Goal: Task Accomplishment & Management: Manage account settings

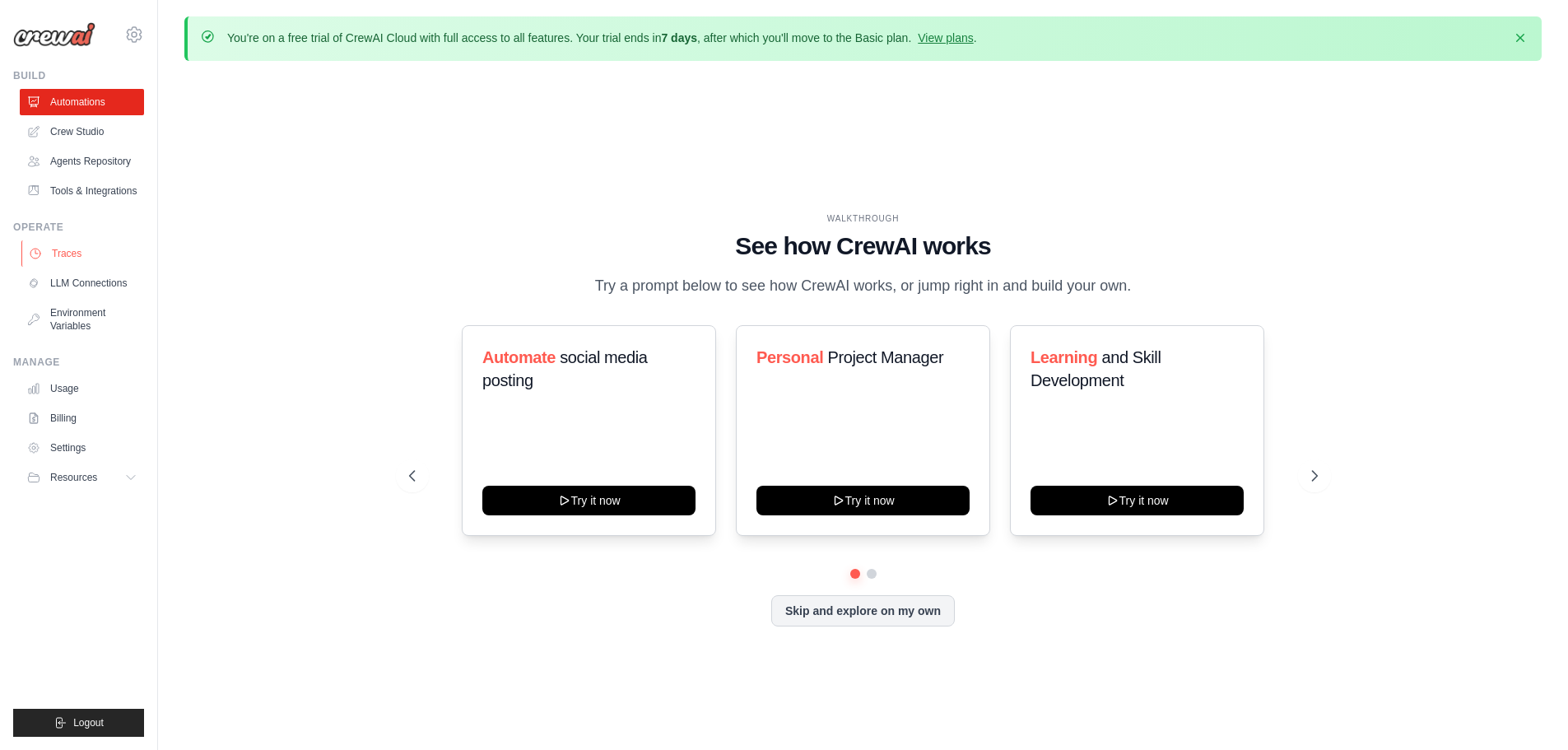
click at [82, 253] on link "Traces" at bounding box center [84, 253] width 124 height 27
click at [73, 256] on link "Traces" at bounding box center [84, 253] width 124 height 27
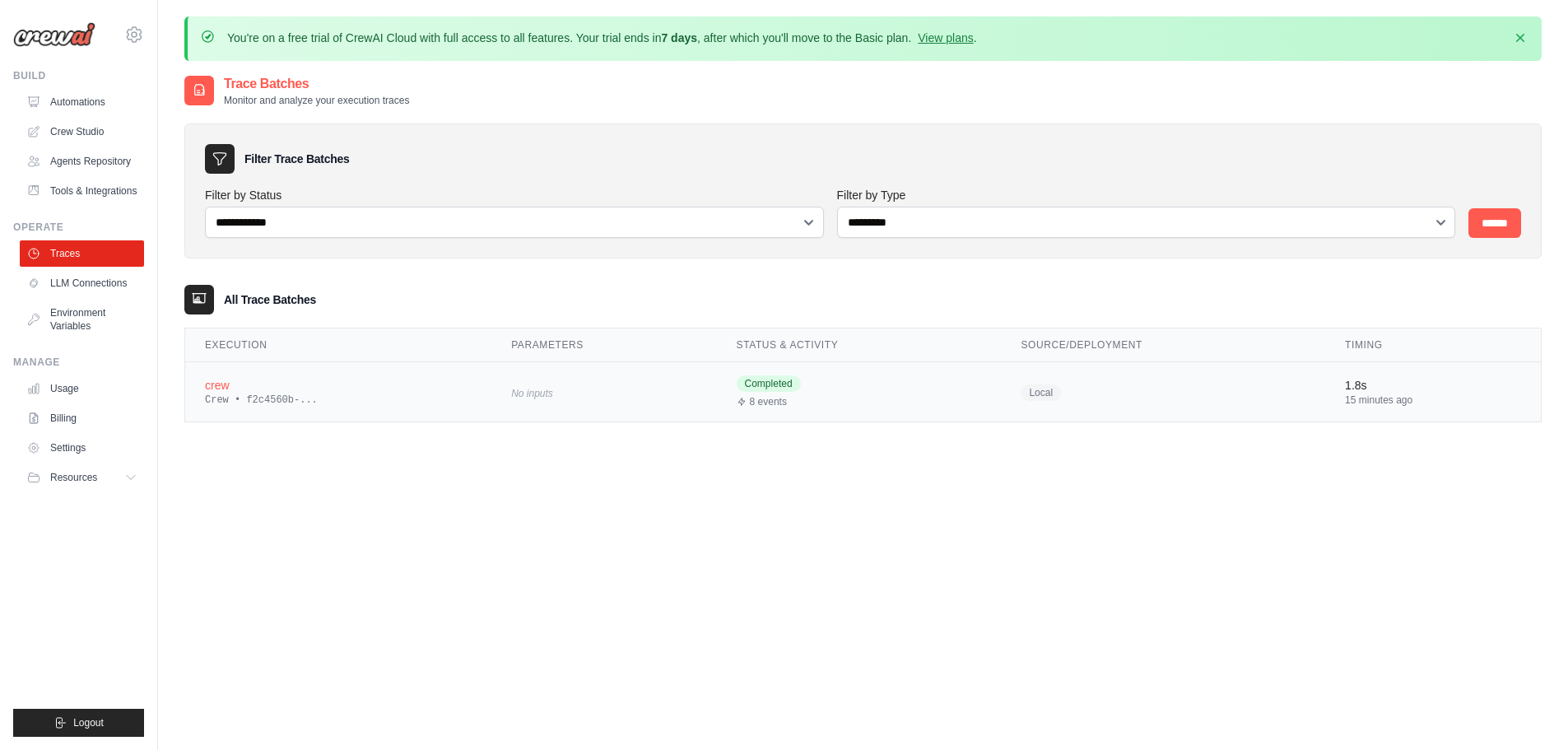
click at [252, 390] on div "crew" at bounding box center [338, 384] width 266 height 16
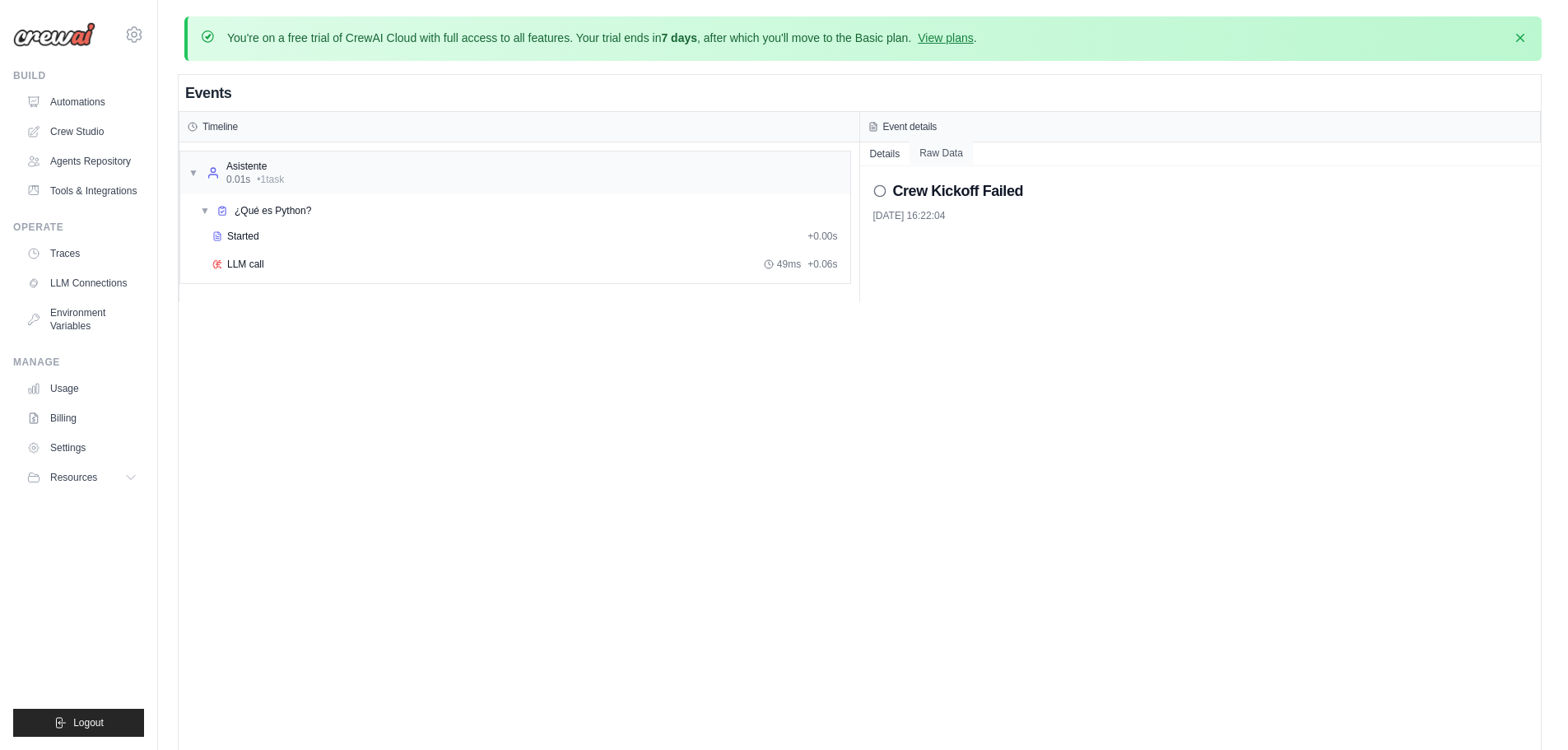
click at [949, 155] on button "Raw Data" at bounding box center [941, 153] width 64 height 23
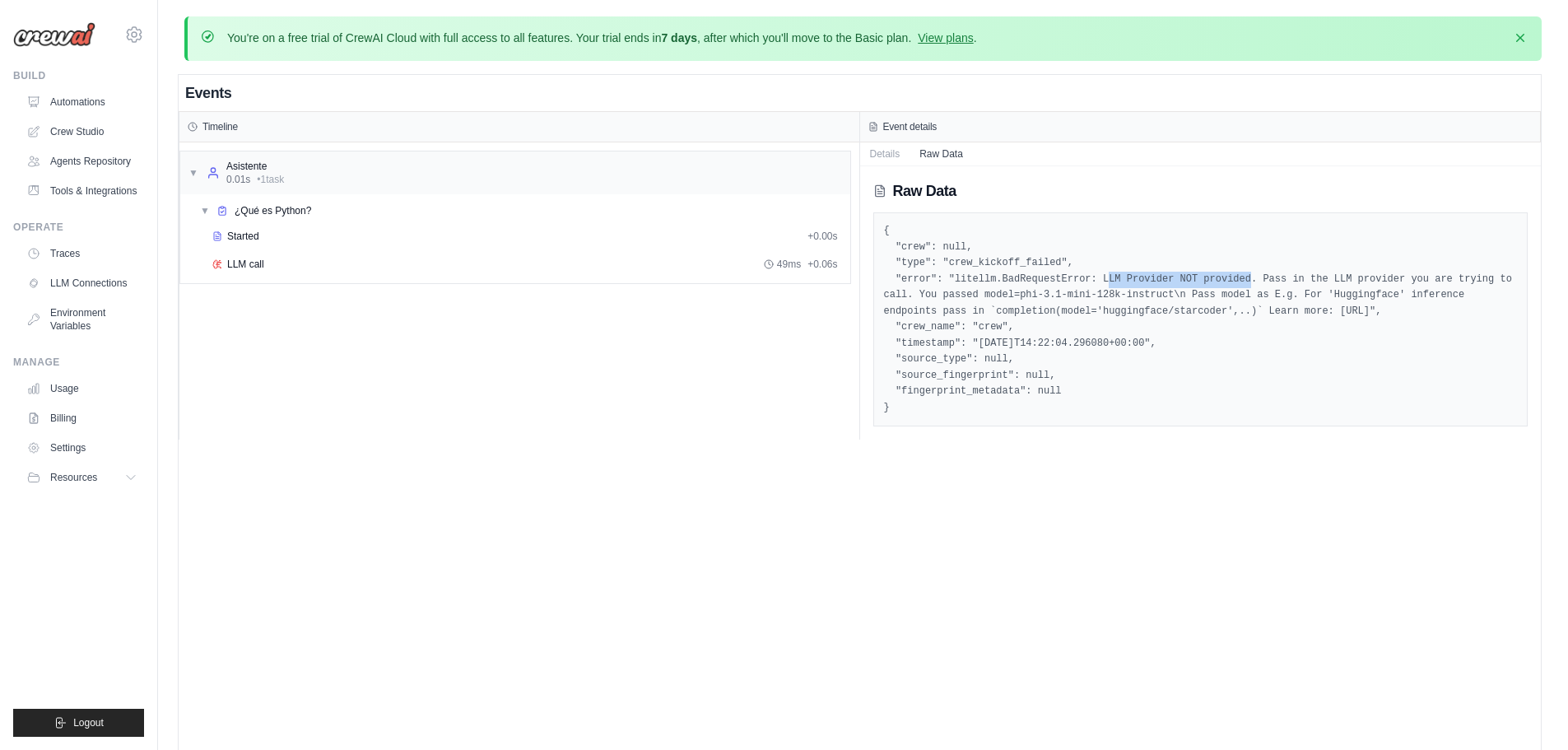
drag, startPoint x: 1099, startPoint y: 281, endPoint x: 1221, endPoint y: 277, distance: 122.1
click at [1221, 277] on pre "{ "crew": null, "type": "crew_kickoff_failed", "error": "litellm.BadRequestErro…" at bounding box center [1200, 319] width 634 height 192
click at [83, 278] on link "LLM Connections" at bounding box center [84, 283] width 124 height 27
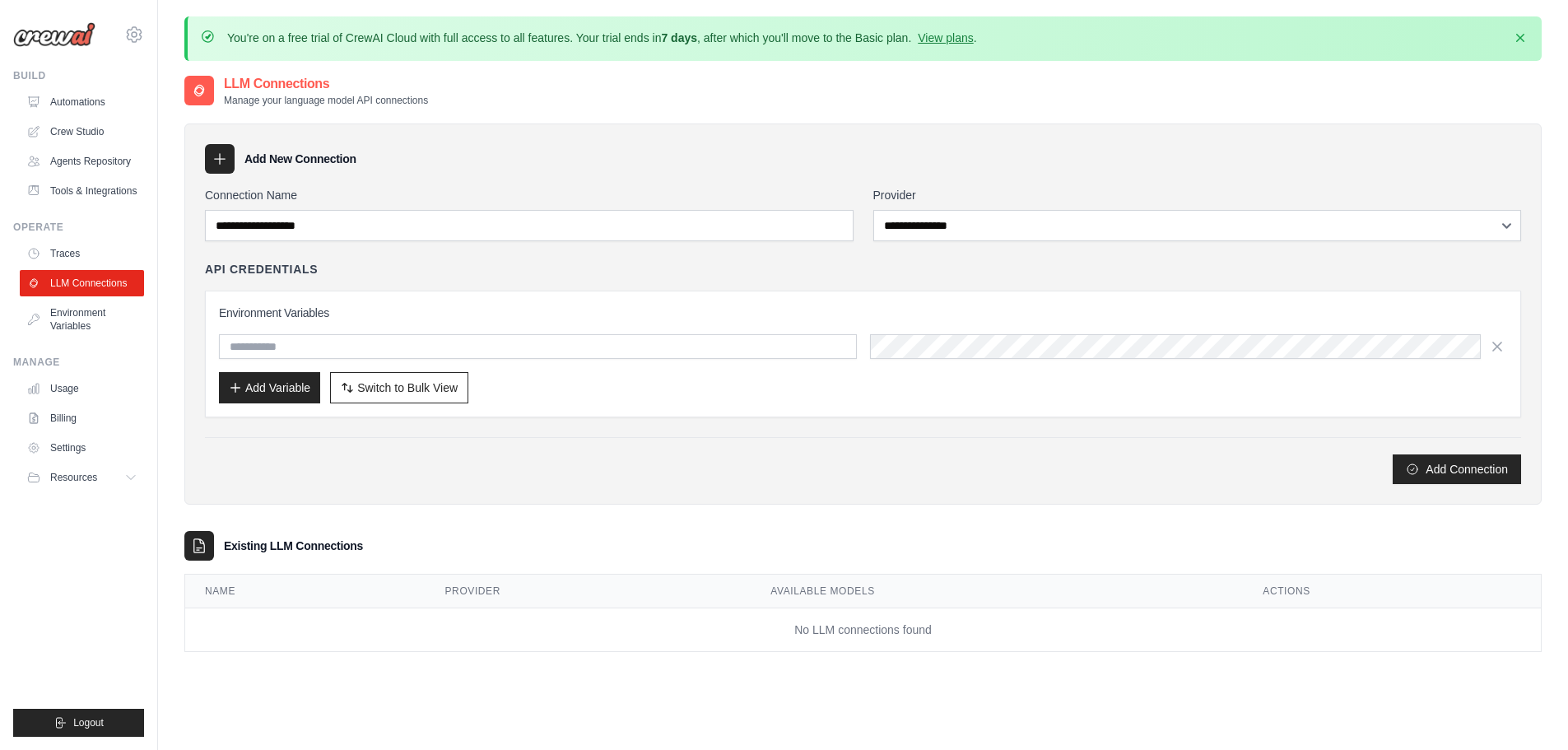
click at [297, 164] on h3 "Add New Connection" at bounding box center [301, 159] width 112 height 16
click at [225, 164] on icon at bounding box center [219, 159] width 16 height 16
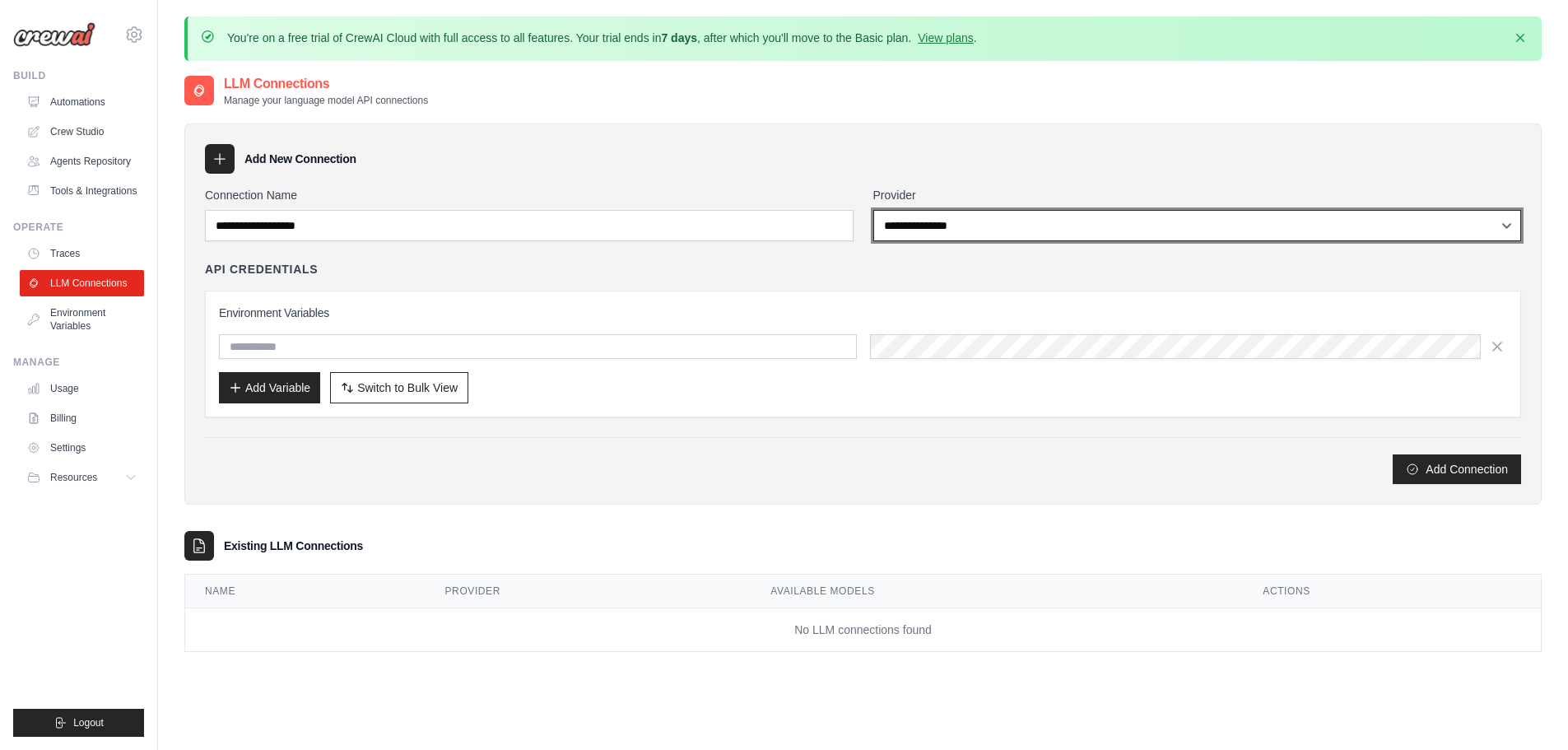
click at [1165, 237] on select "**********" at bounding box center [1197, 225] width 648 height 31
select select "**********"
click at [873, 209] on select "**********" at bounding box center [1197, 225] width 648 height 31
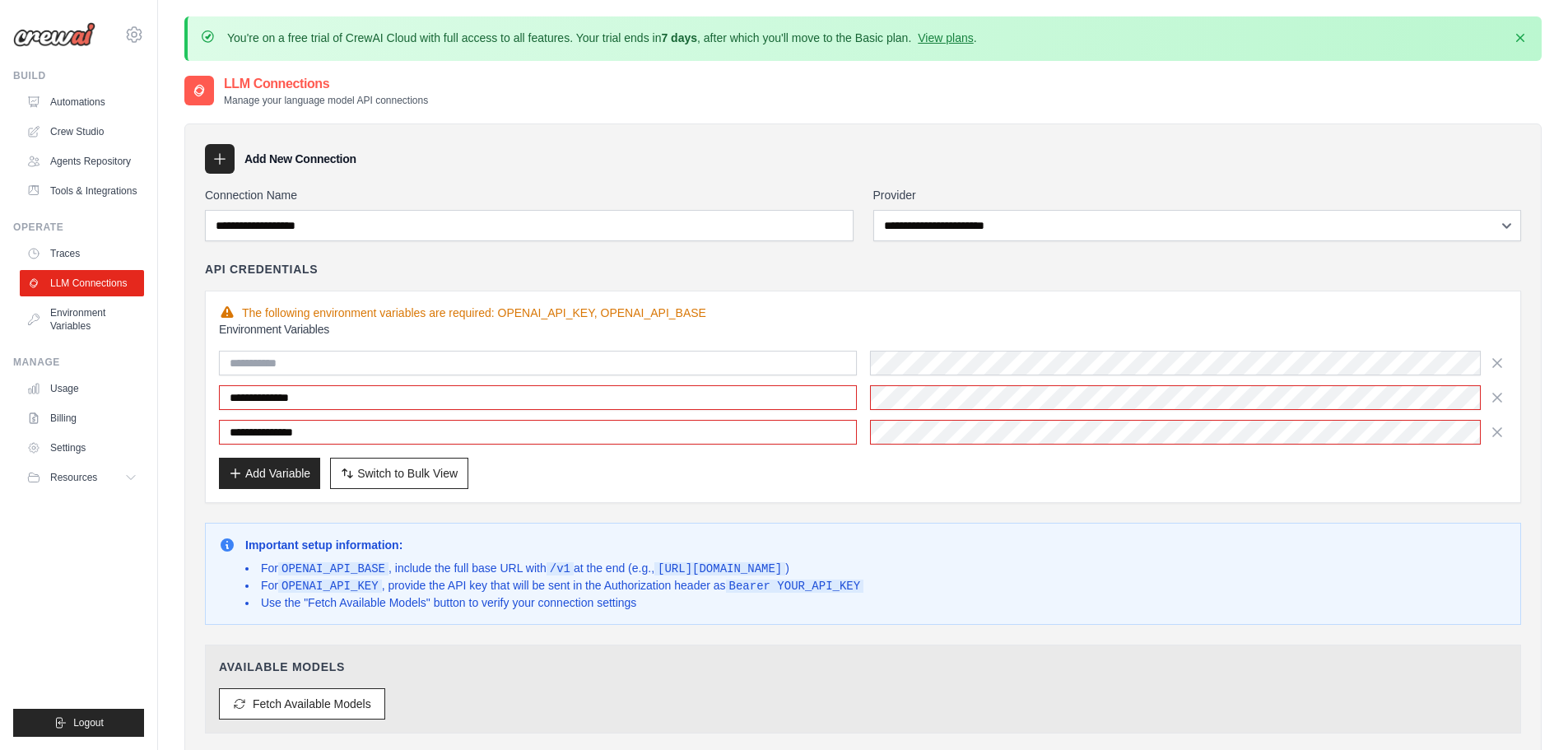
click at [562, 480] on div "Add Variable Switch to Bulk View Switch to Table View" at bounding box center [863, 473] width 1288 height 31
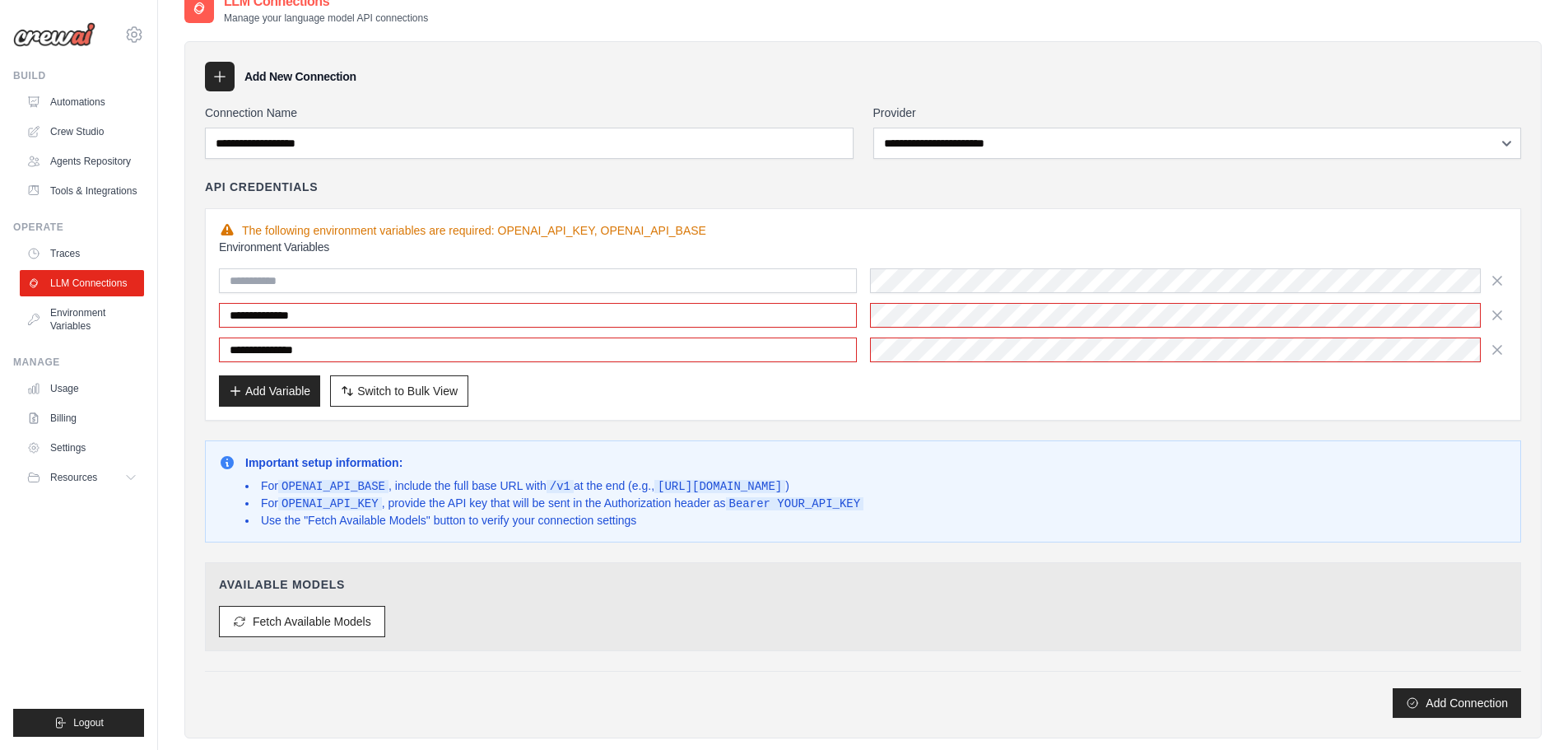
scroll to position [165, 0]
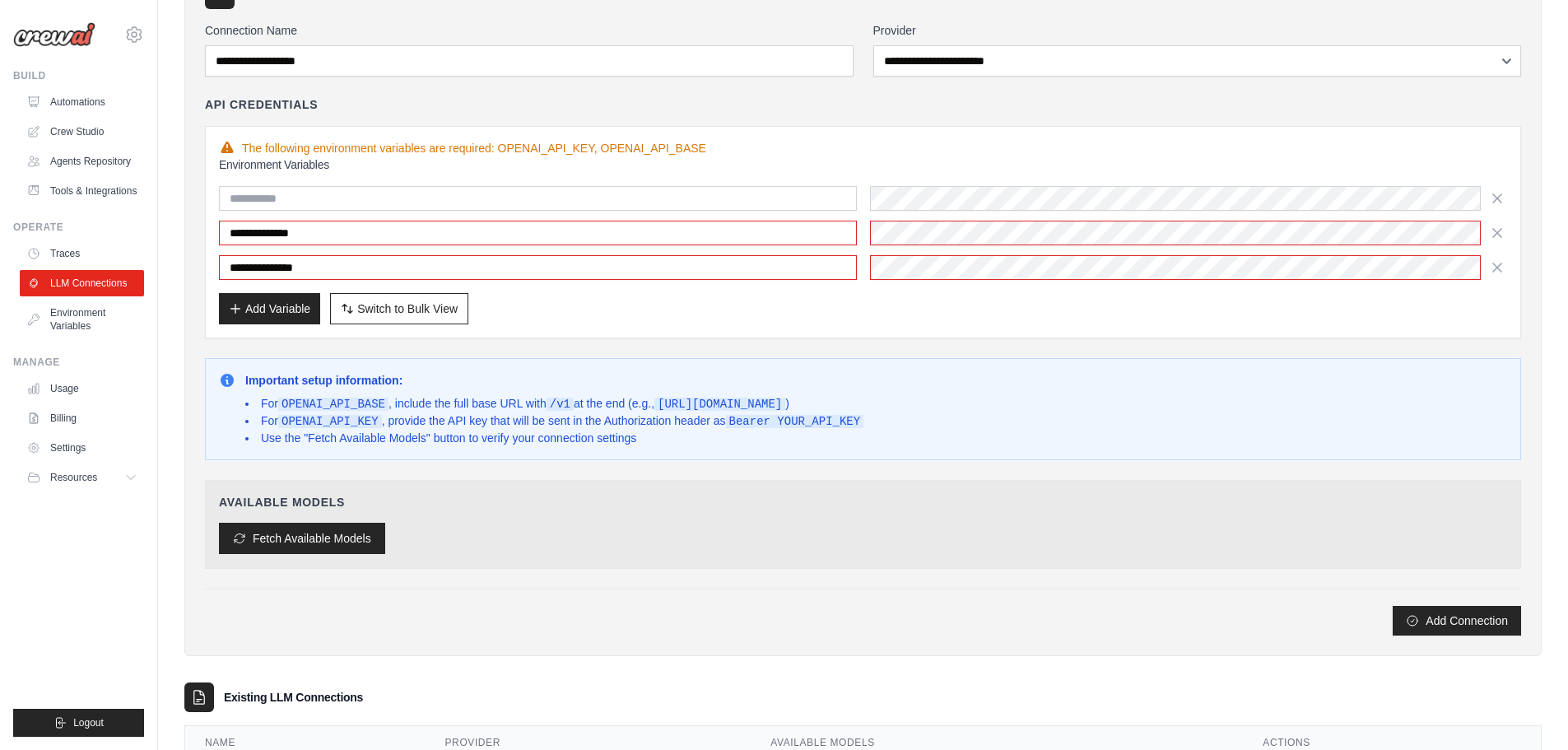
click at [300, 549] on button "Fetch Available Models" at bounding box center [302, 538] width 166 height 31
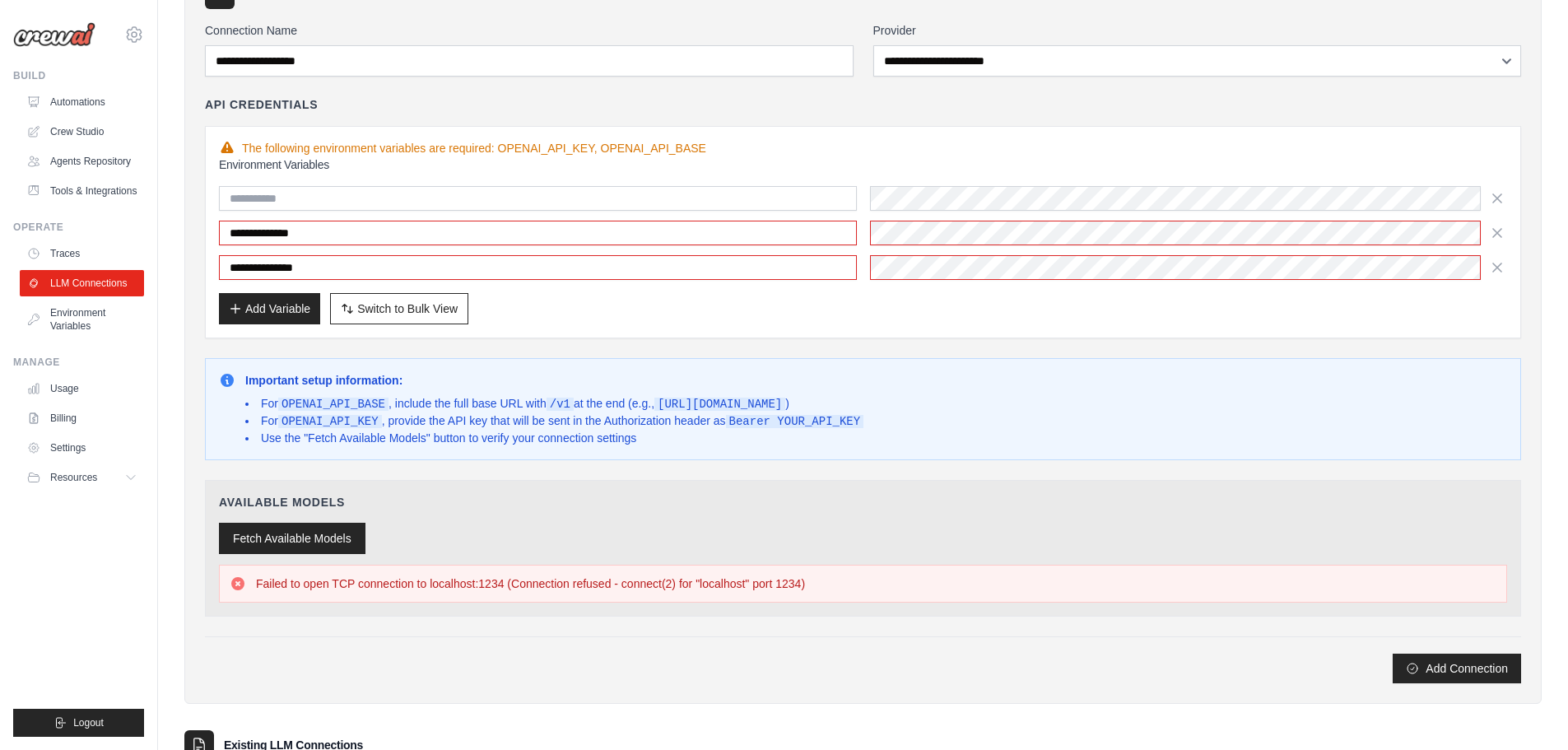
click at [334, 535] on button "Fetch Available Models" at bounding box center [292, 538] width 147 height 31
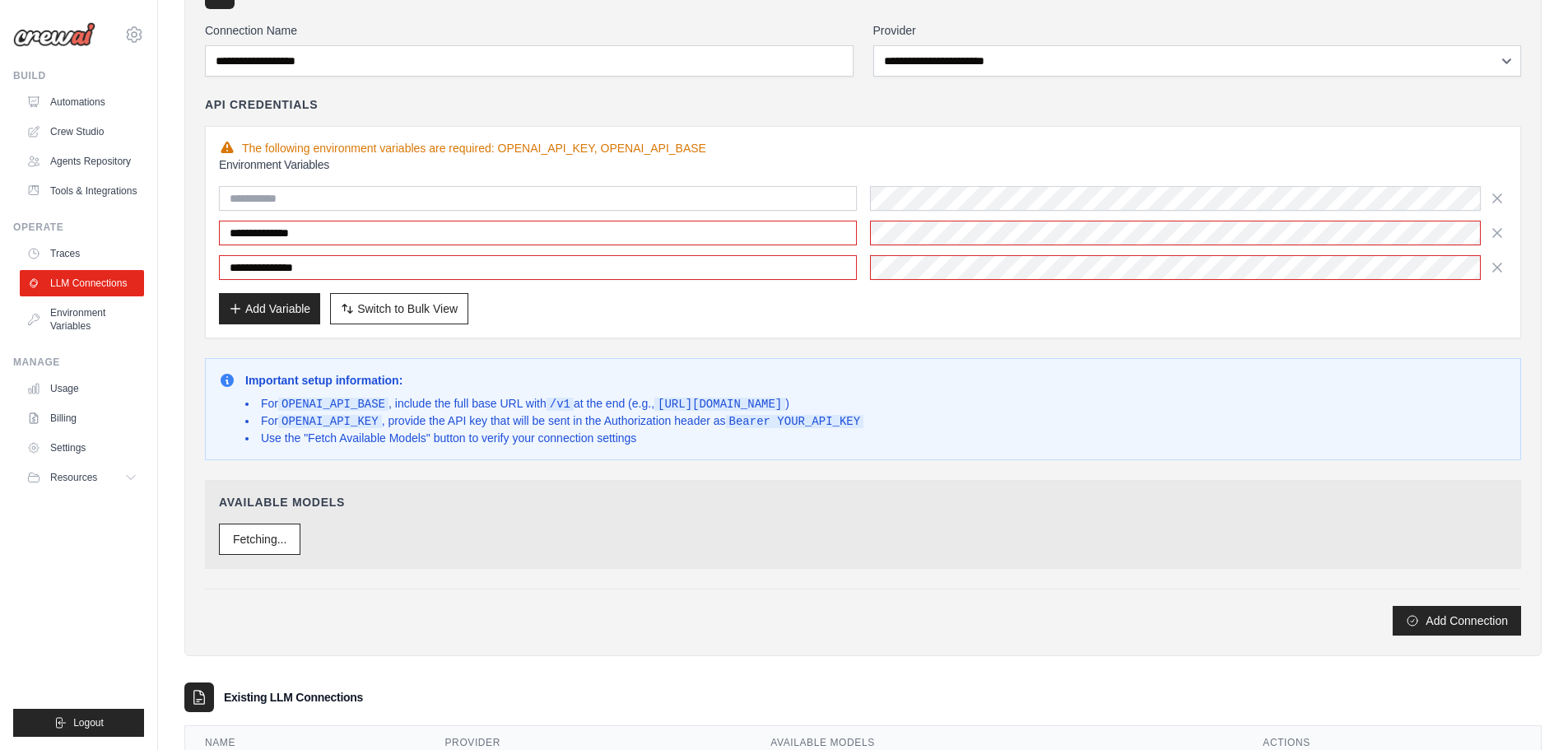
scroll to position [261, 0]
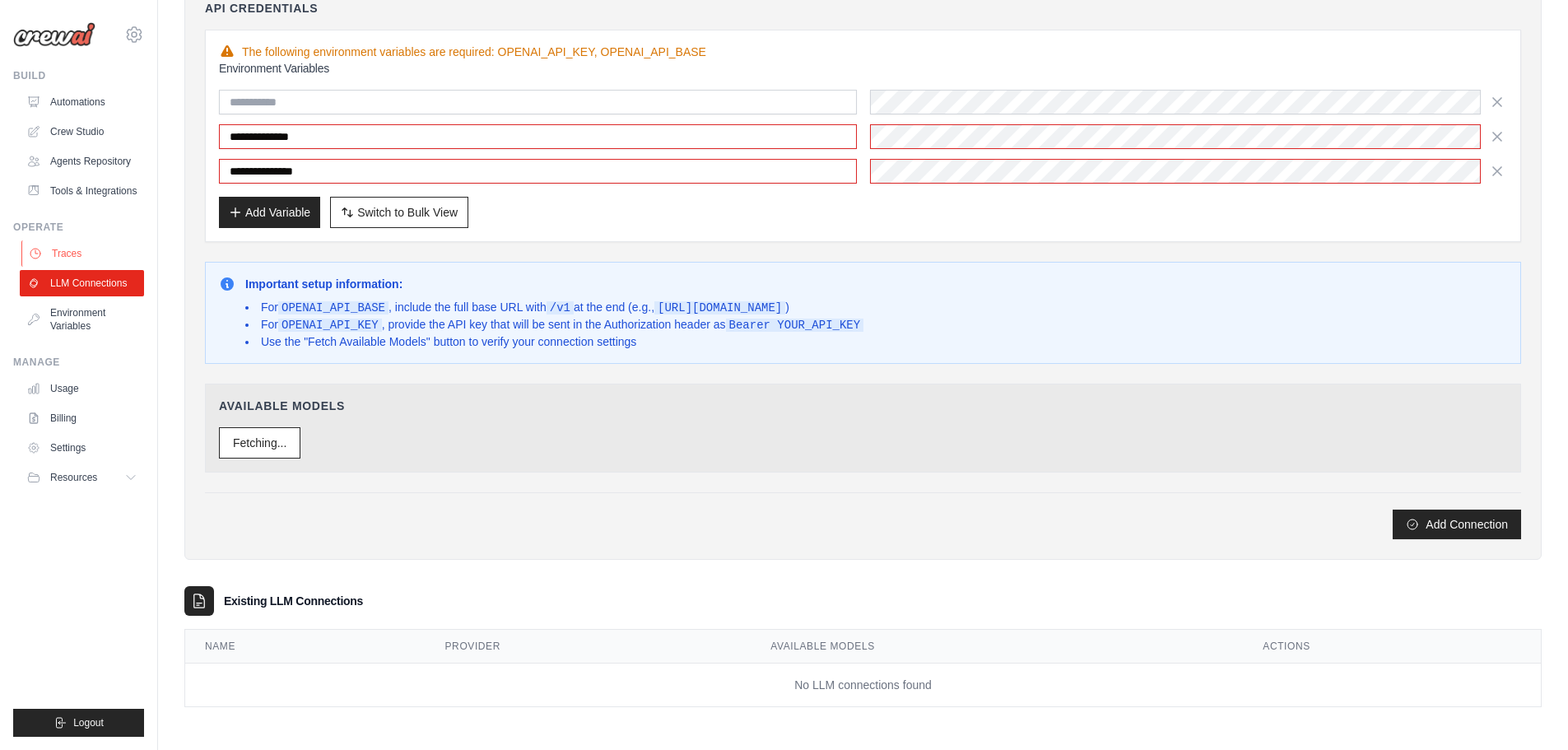
click at [90, 248] on link "Traces" at bounding box center [84, 253] width 124 height 27
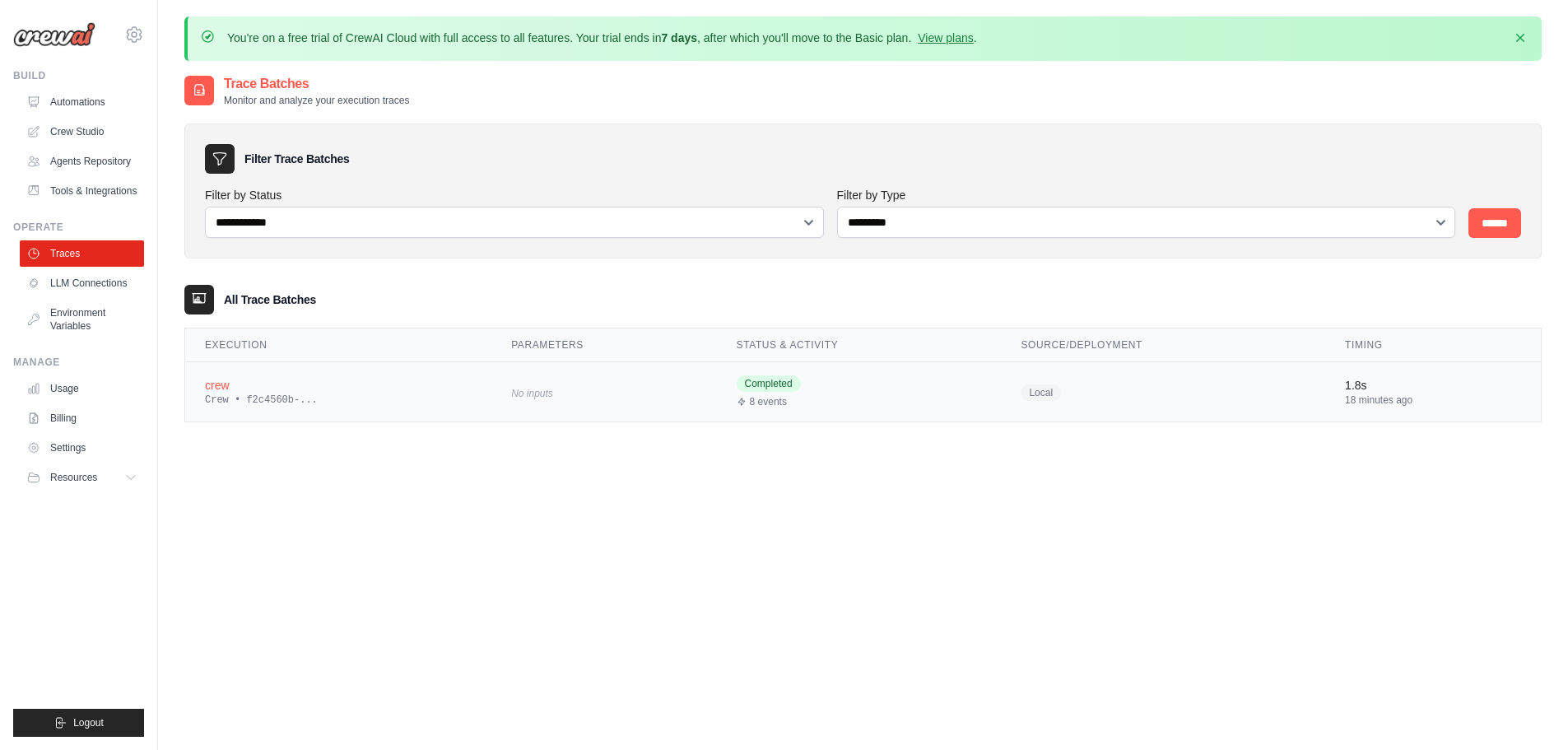
click at [237, 397] on div "Crew • f2c4560b-..." at bounding box center [338, 399] width 266 height 13
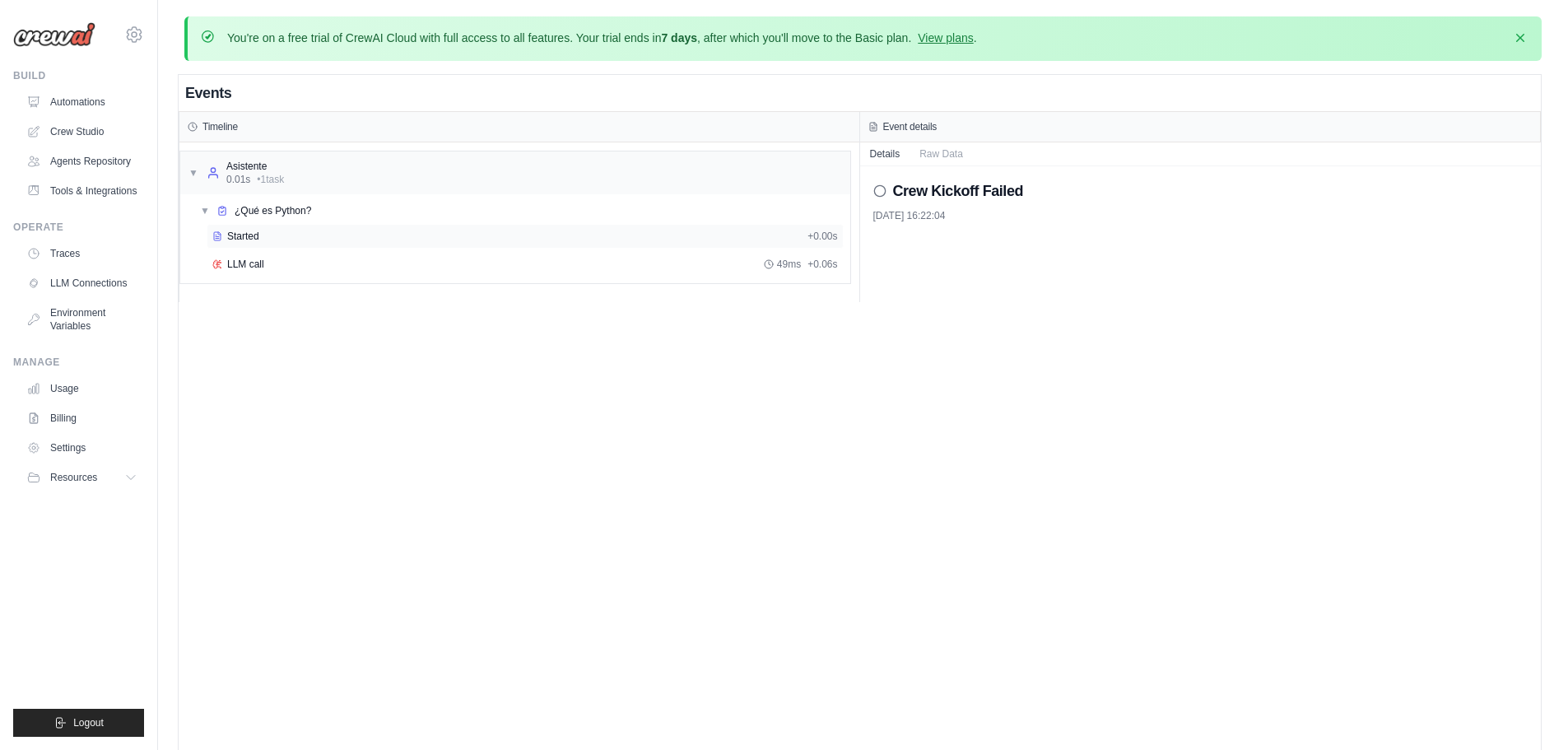
click at [274, 234] on div "Started" at bounding box center [506, 235] width 589 height 13
click at [281, 261] on div "LLM call 49ms + 0.06s" at bounding box center [524, 264] width 625 height 13
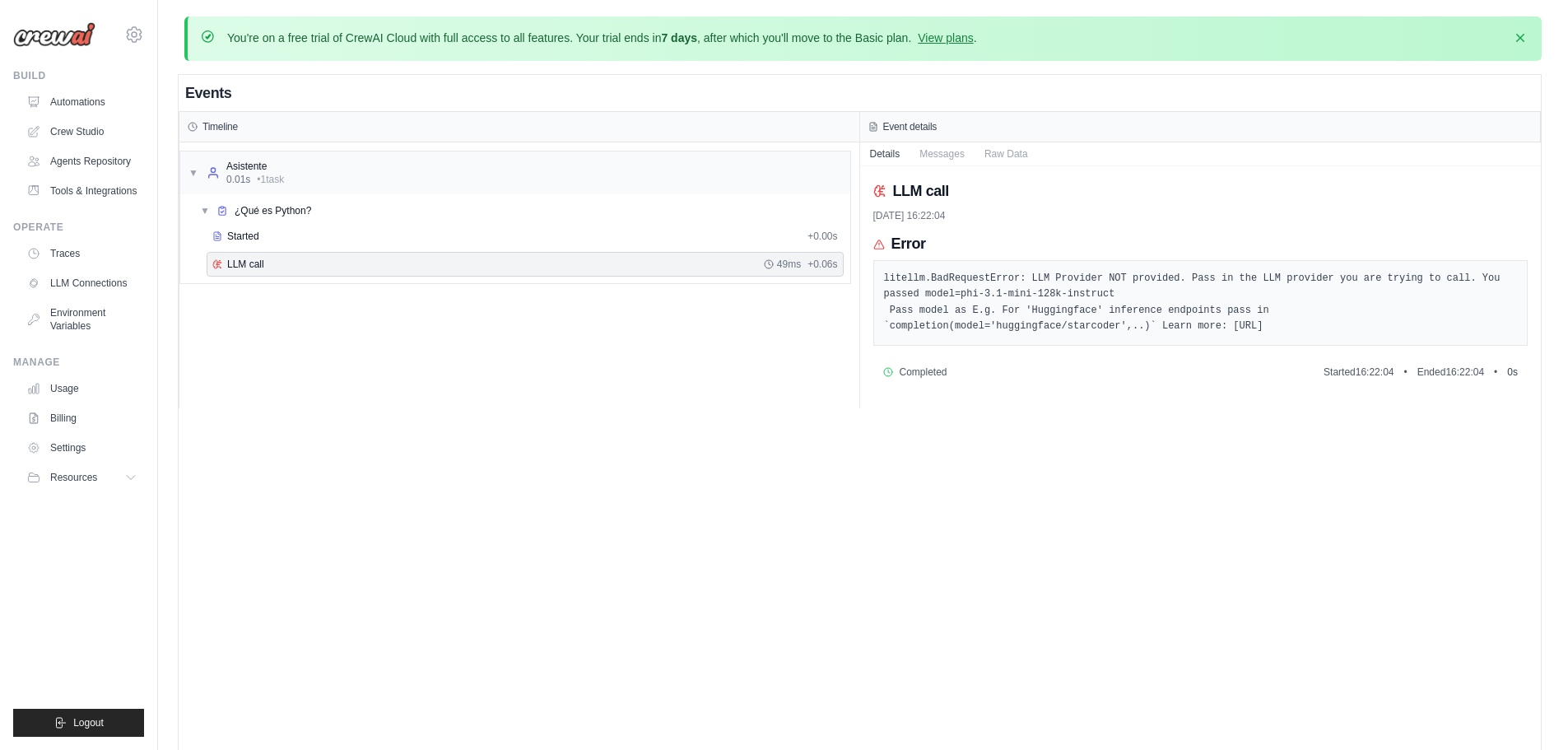
drag, startPoint x: 1172, startPoint y: 330, endPoint x: 867, endPoint y: 278, distance: 309.4
click at [867, 278] on div "LLM call 14/10/2025, 16:22:04 Error litellm.BadRequestError: LLM Provider NOT p…" at bounding box center [1201, 287] width 681 height 242
copy pre "litellm.BadRequestError: LLM Provider NOT provided. Pass in the LLM provider yo…"
